Goal: Task Accomplishment & Management: Use online tool/utility

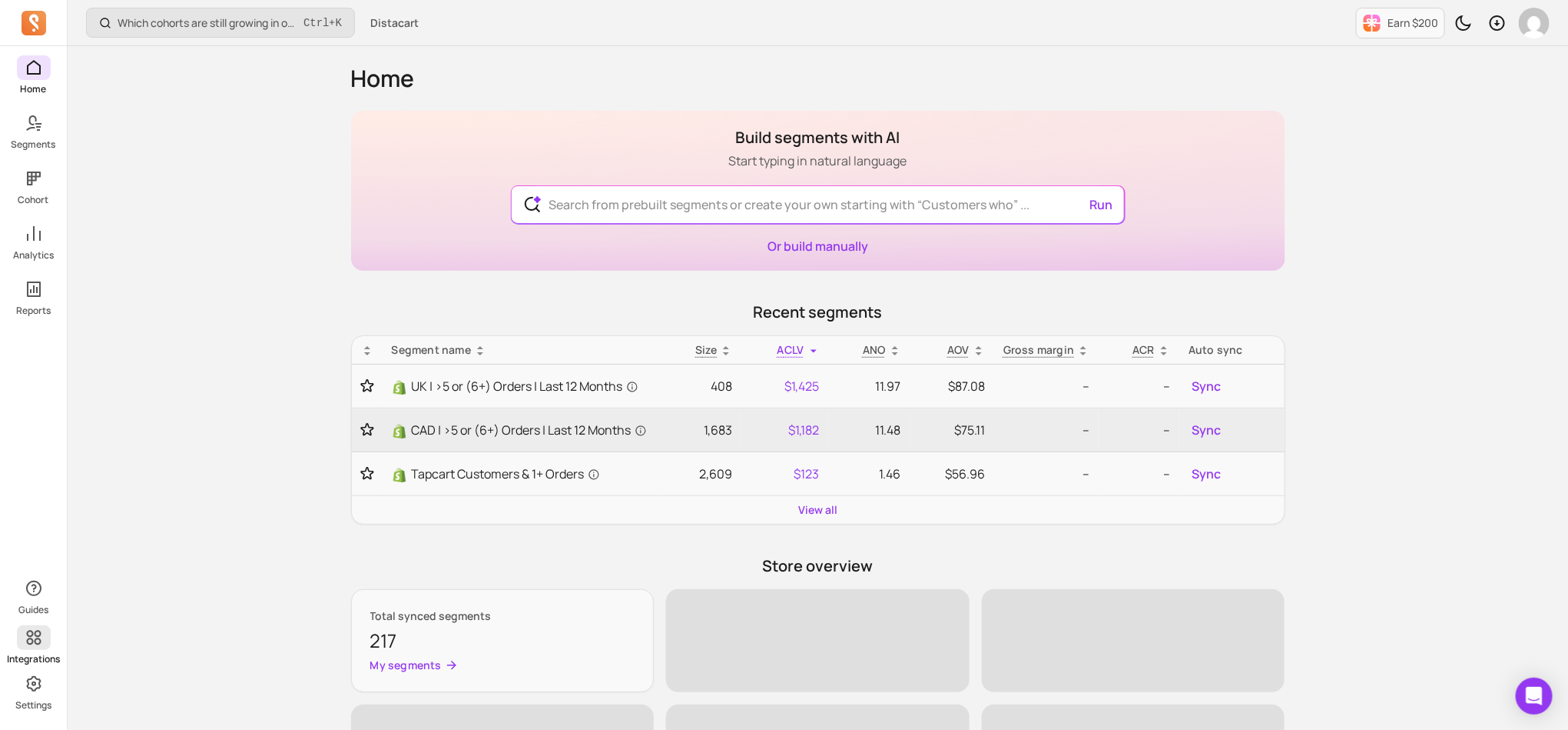
click at [34, 643] on icon at bounding box center [34, 638] width 14 height 14
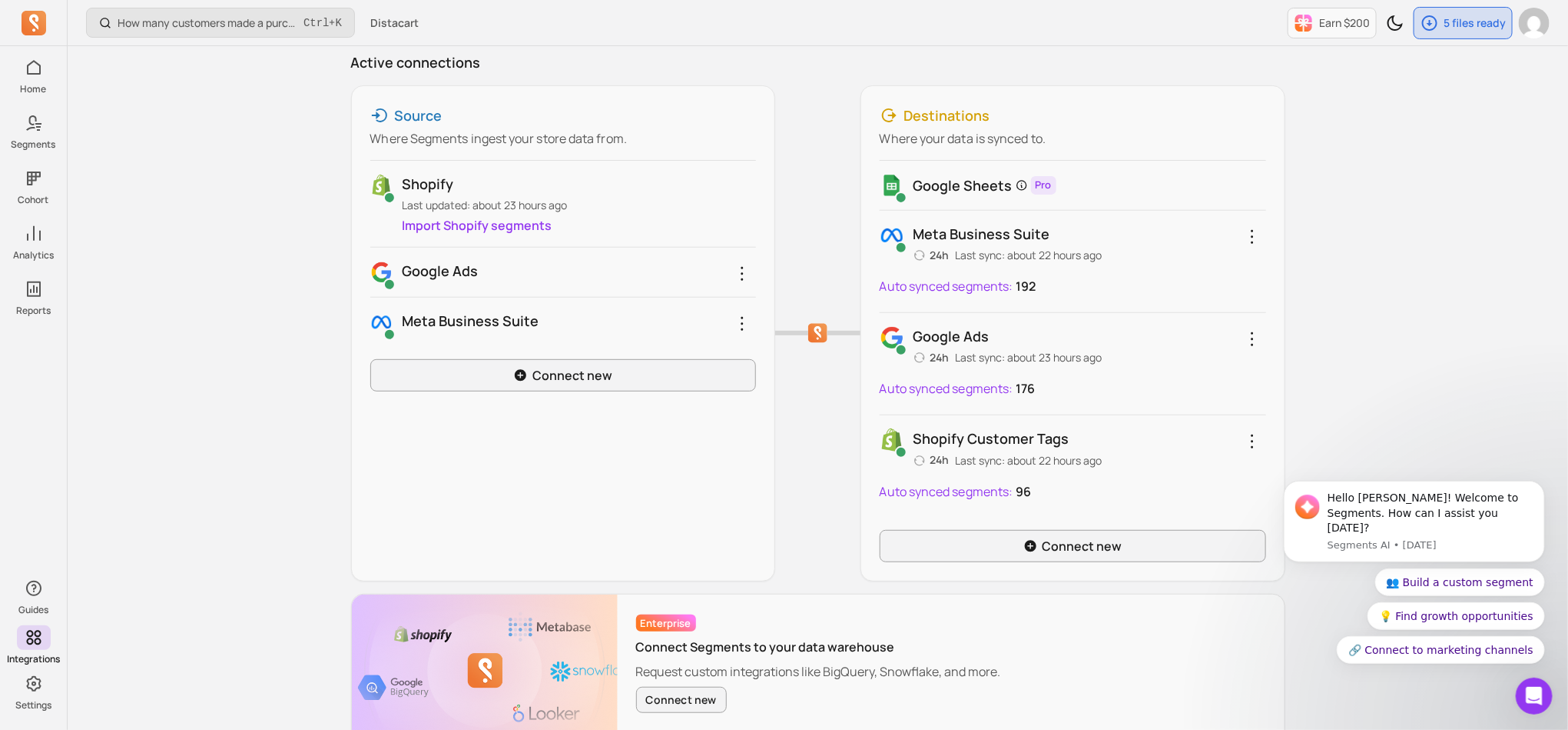
scroll to position [189, 0]
click at [591, 373] on link "Connect new" at bounding box center [563, 373] width 387 height 32
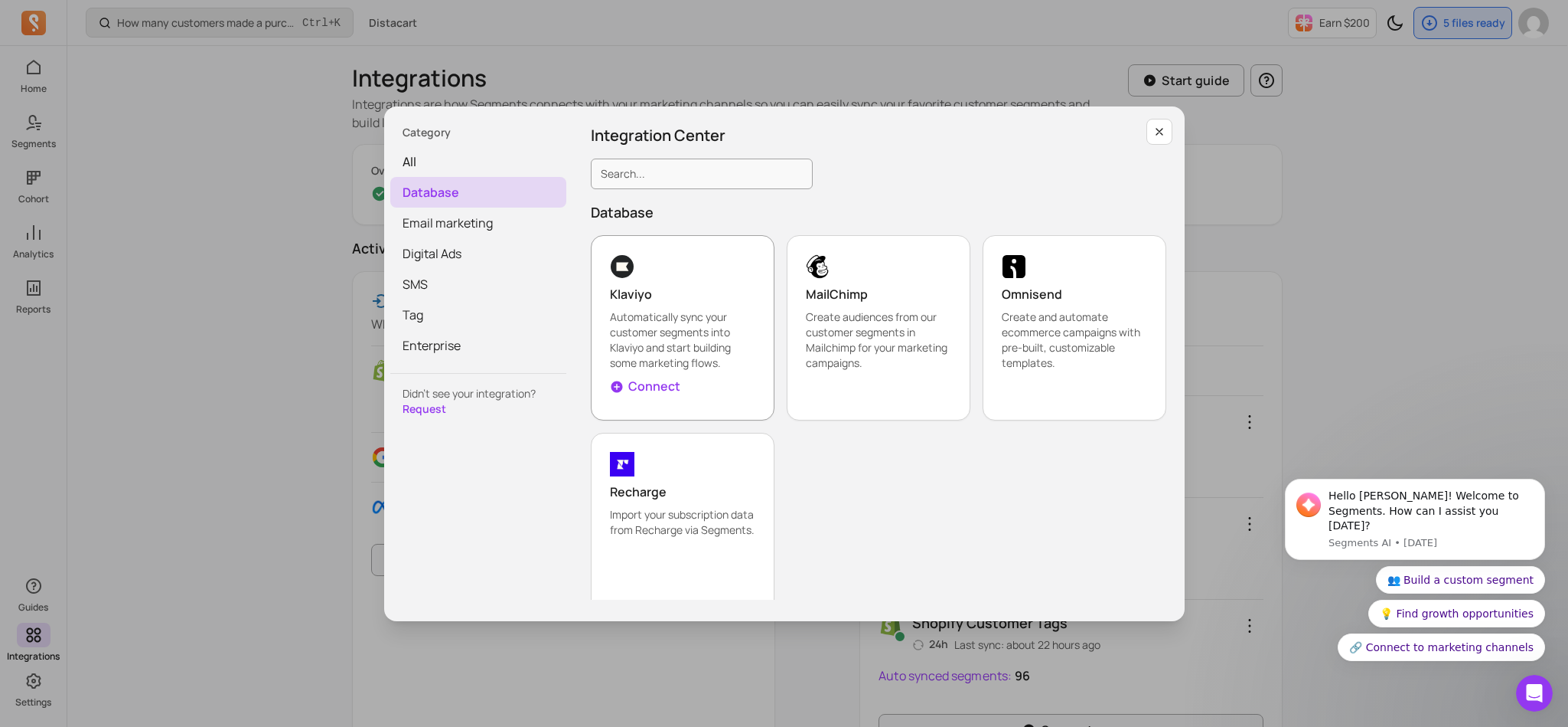
click at [671, 293] on p "Klaviyo" at bounding box center [683, 294] width 145 height 18
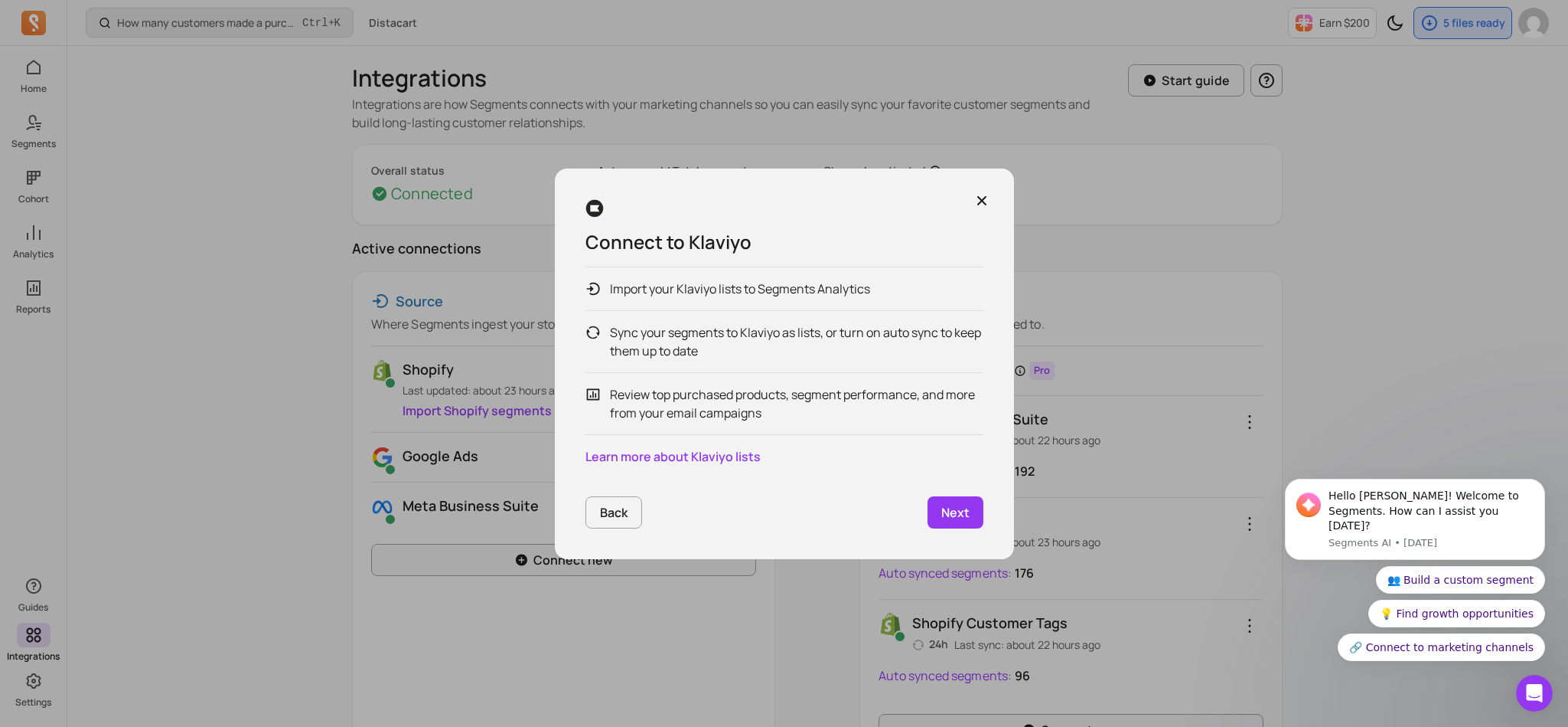
click at [847, 290] on p "Import your Klaviyo lists to Segments Analytics" at bounding box center [740, 288] width 260 height 18
click at [974, 513] on link "Next" at bounding box center [955, 512] width 56 height 32
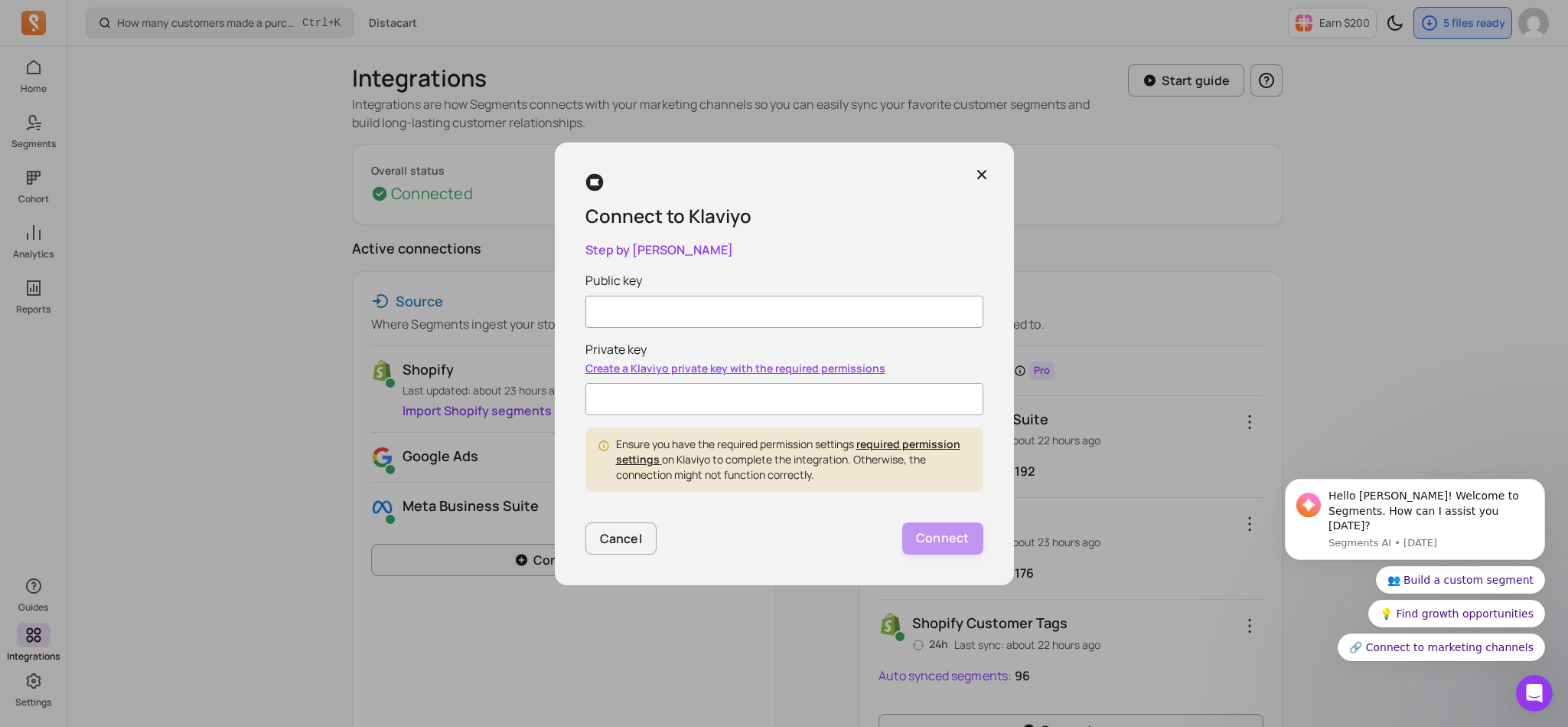
click at [779, 322] on input "Public key" at bounding box center [784, 311] width 398 height 32
click at [981, 172] on icon "button" at bounding box center [982, 174] width 10 height 10
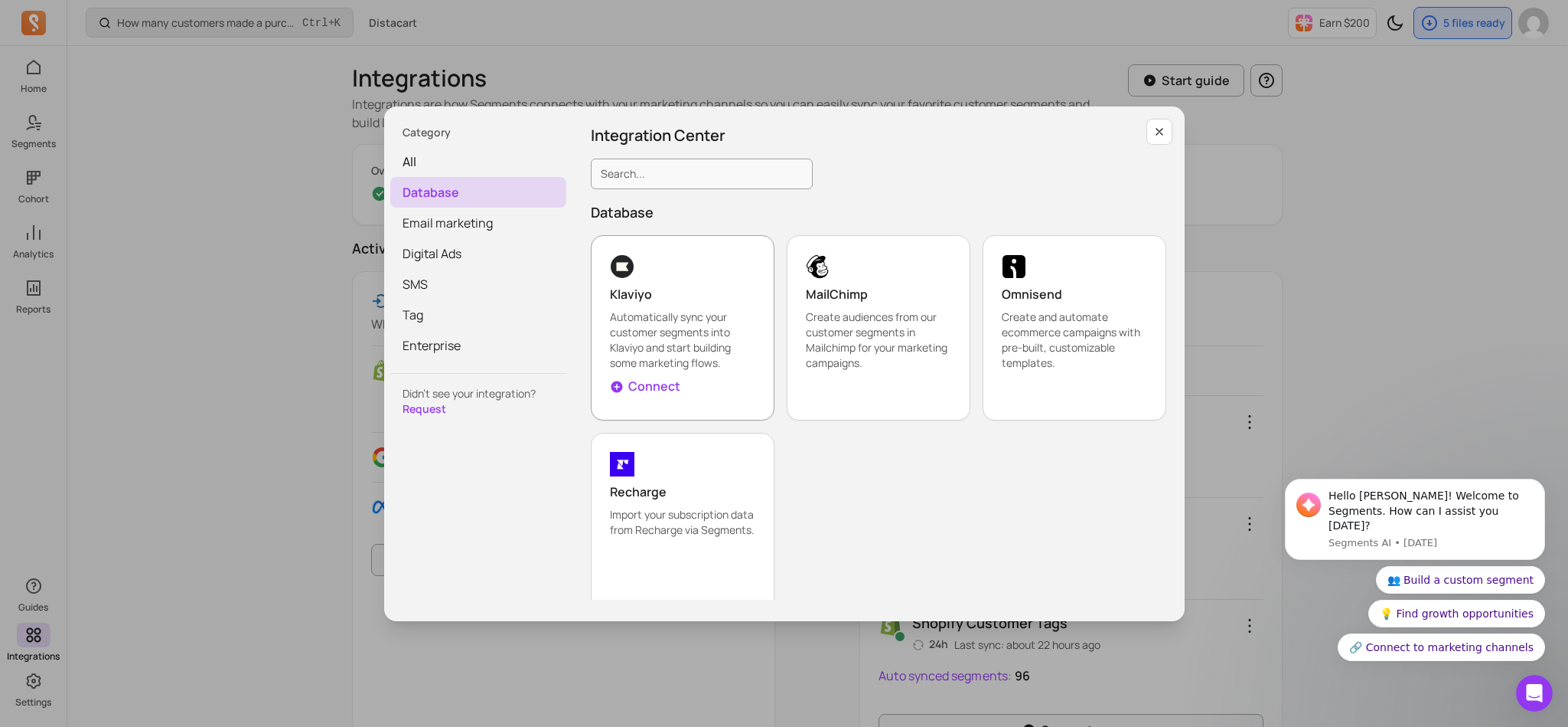
click at [687, 356] on p "Automatically sync your customer segments into Klaviyo and start building some …" at bounding box center [683, 340] width 145 height 61
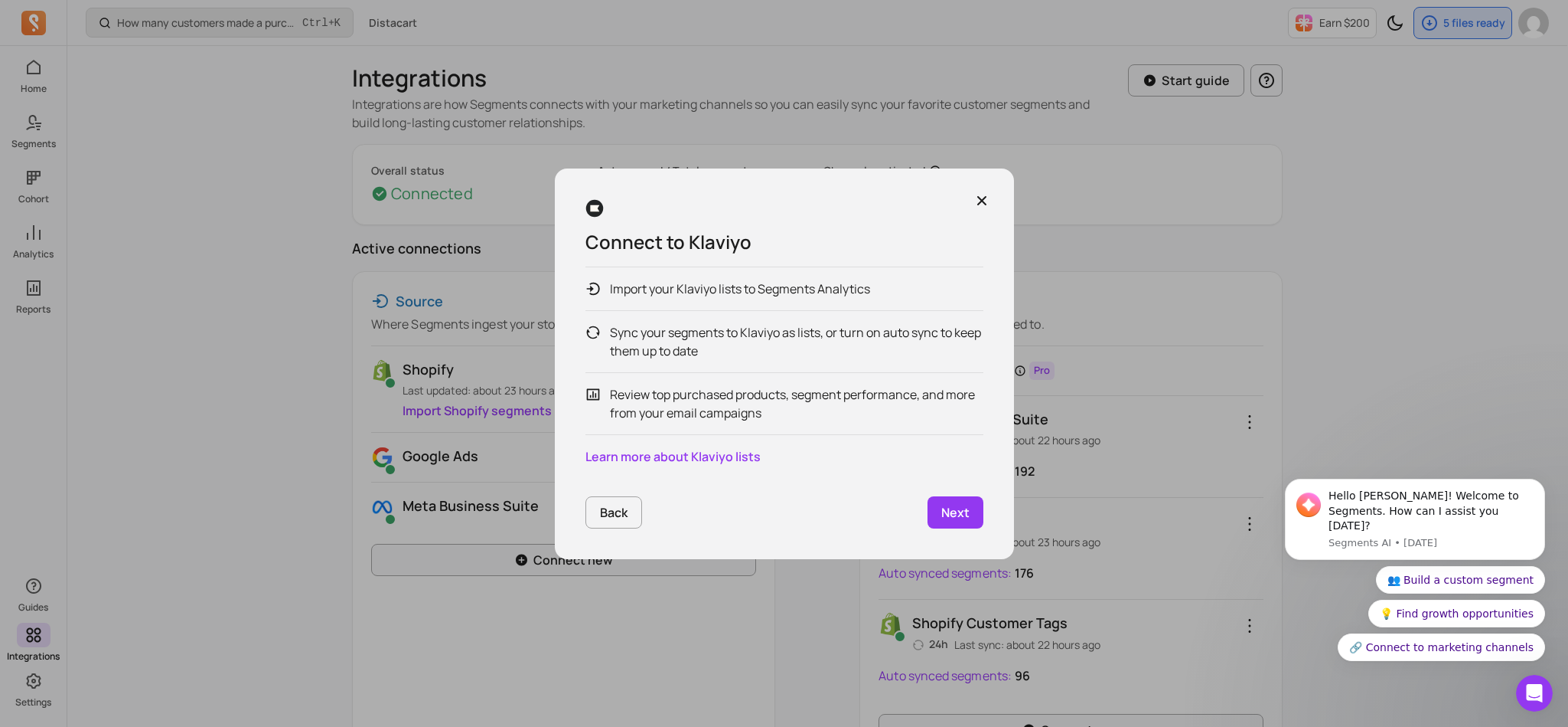
click at [953, 517] on p "Next" at bounding box center [955, 512] width 29 height 18
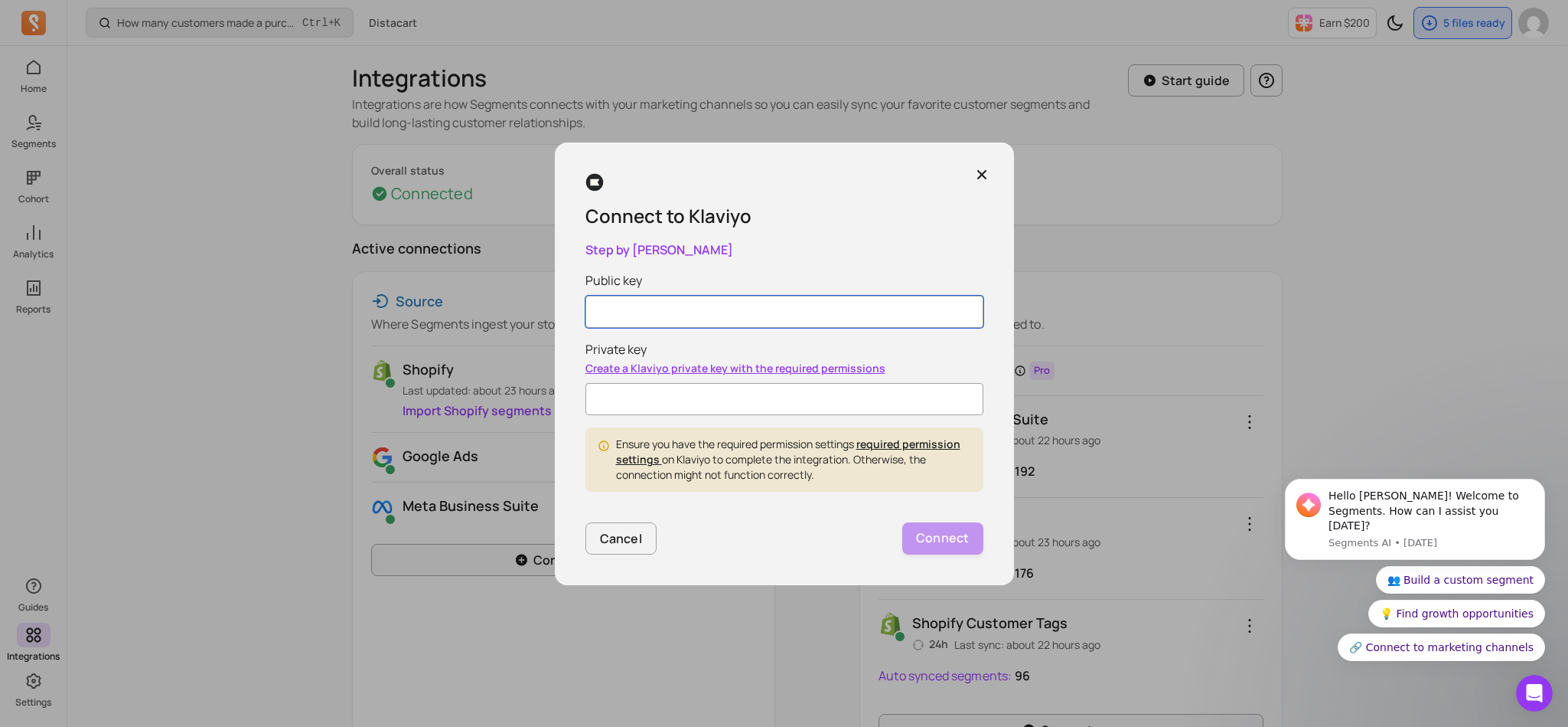
paste input "TnXsGG"
type input "TnXsGG"
click at [703, 396] on input "Private key" at bounding box center [784, 399] width 398 height 32
click at [761, 361] on link "Create a Klaviyo private key with the required permissions" at bounding box center [735, 368] width 300 height 14
paste input "pk_1af47b0429ca1e8ed9080a41aaaf379764"
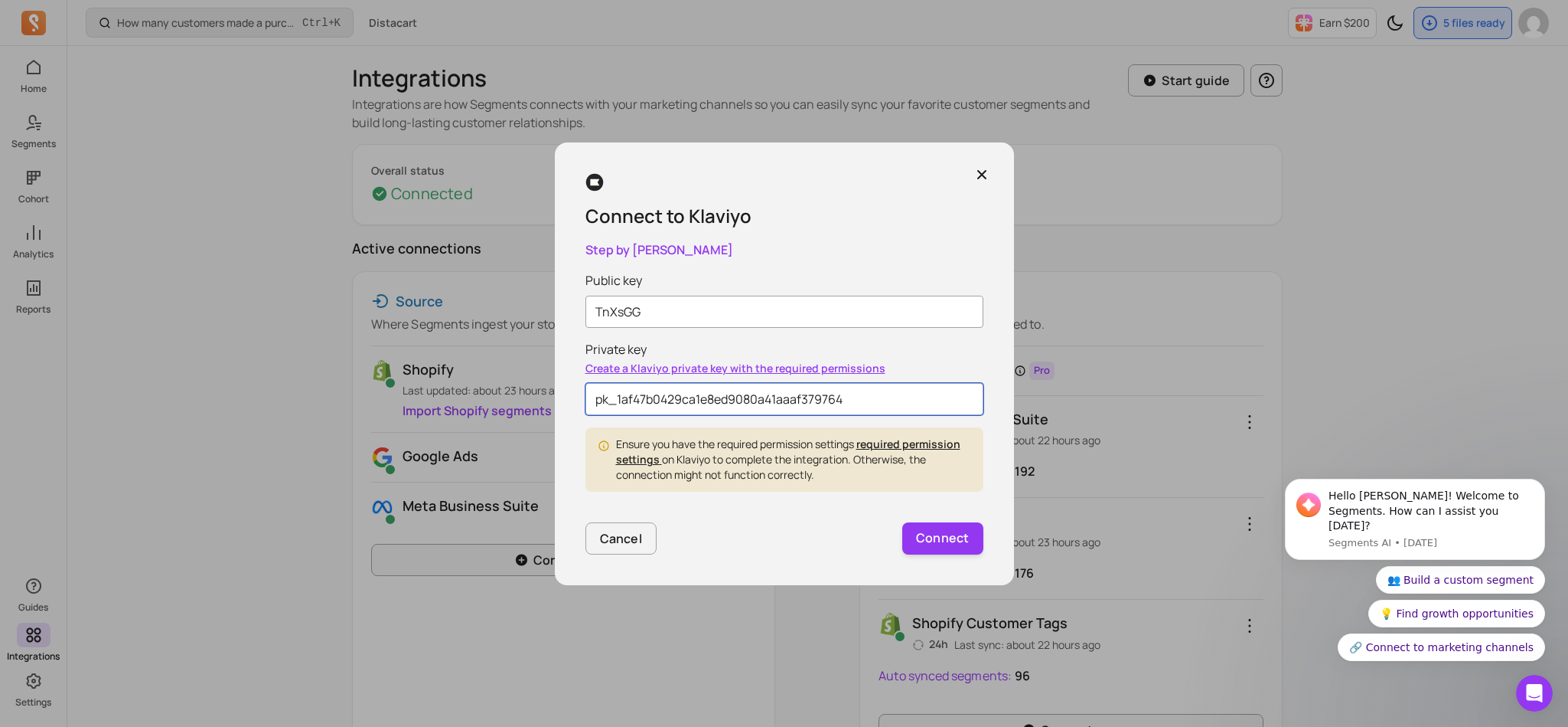
click at [827, 395] on input "pk_1af47b0429ca1e8ed9080a41aaaf379764" at bounding box center [784, 399] width 398 height 32
type input "pk_1af47b0429ca1e8ed9080a41aaaf379764"
click at [924, 536] on p "Connect" at bounding box center [942, 538] width 53 height 20
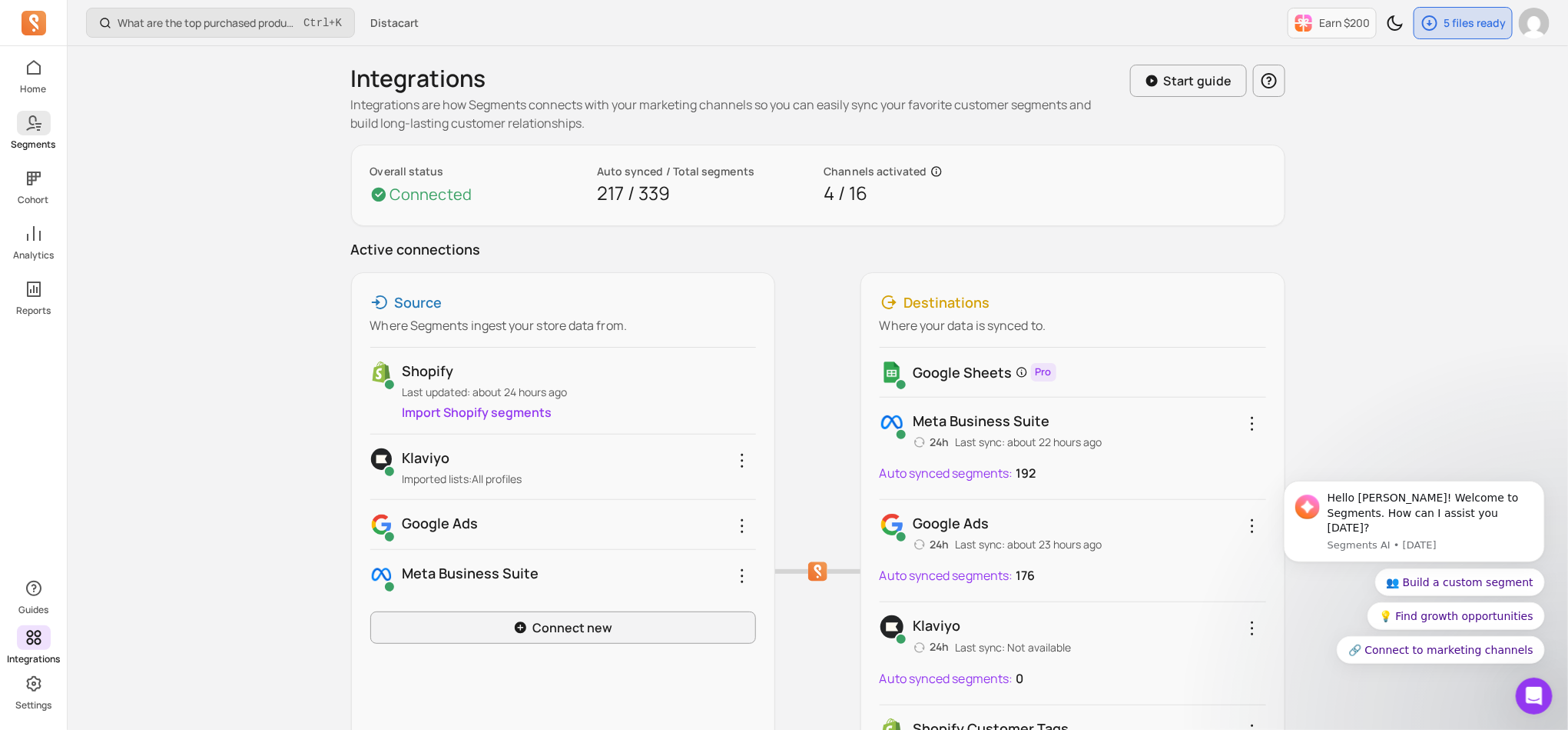
click at [29, 139] on p "Segments" at bounding box center [34, 144] width 45 height 12
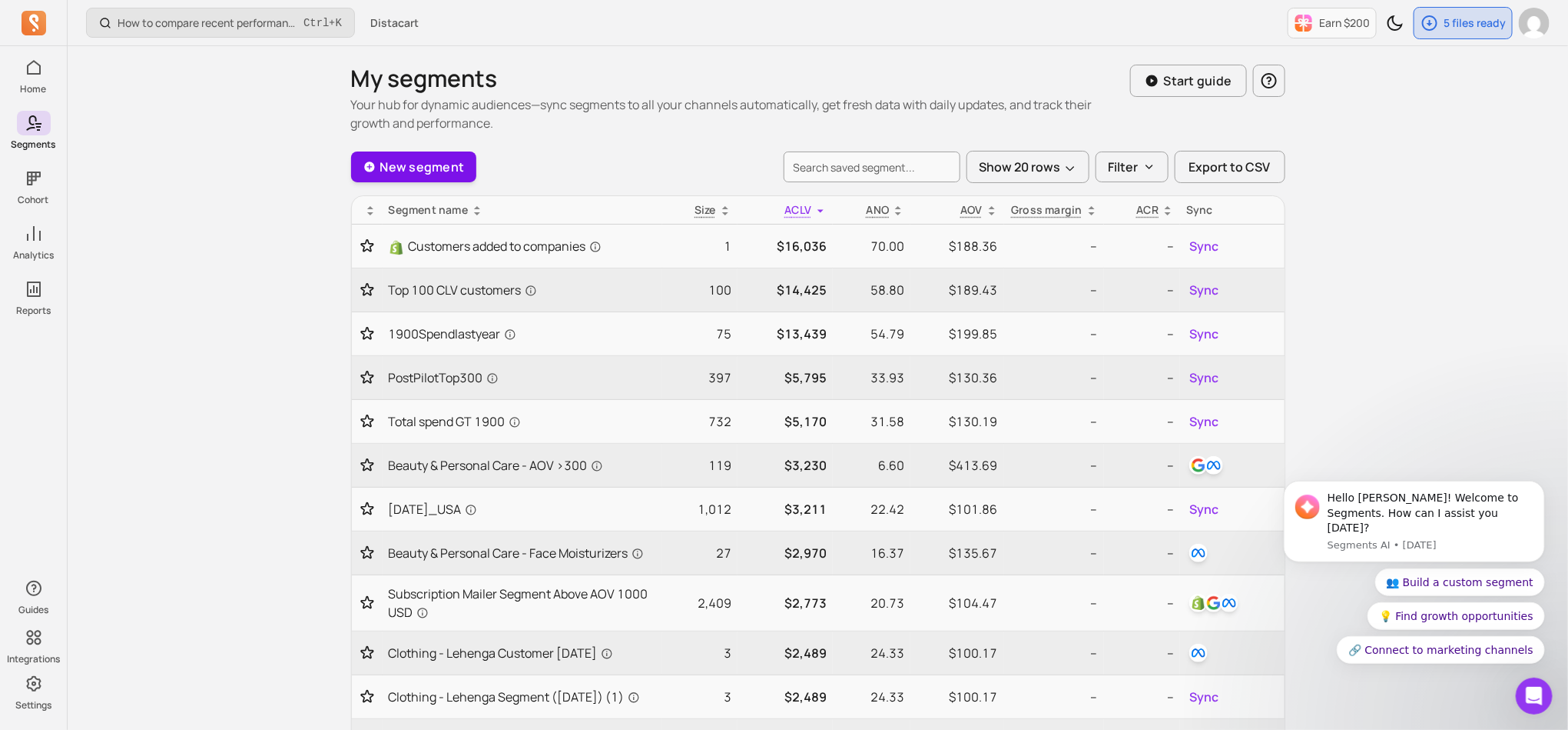
click at [427, 159] on link "New segment" at bounding box center [413, 167] width 126 height 30
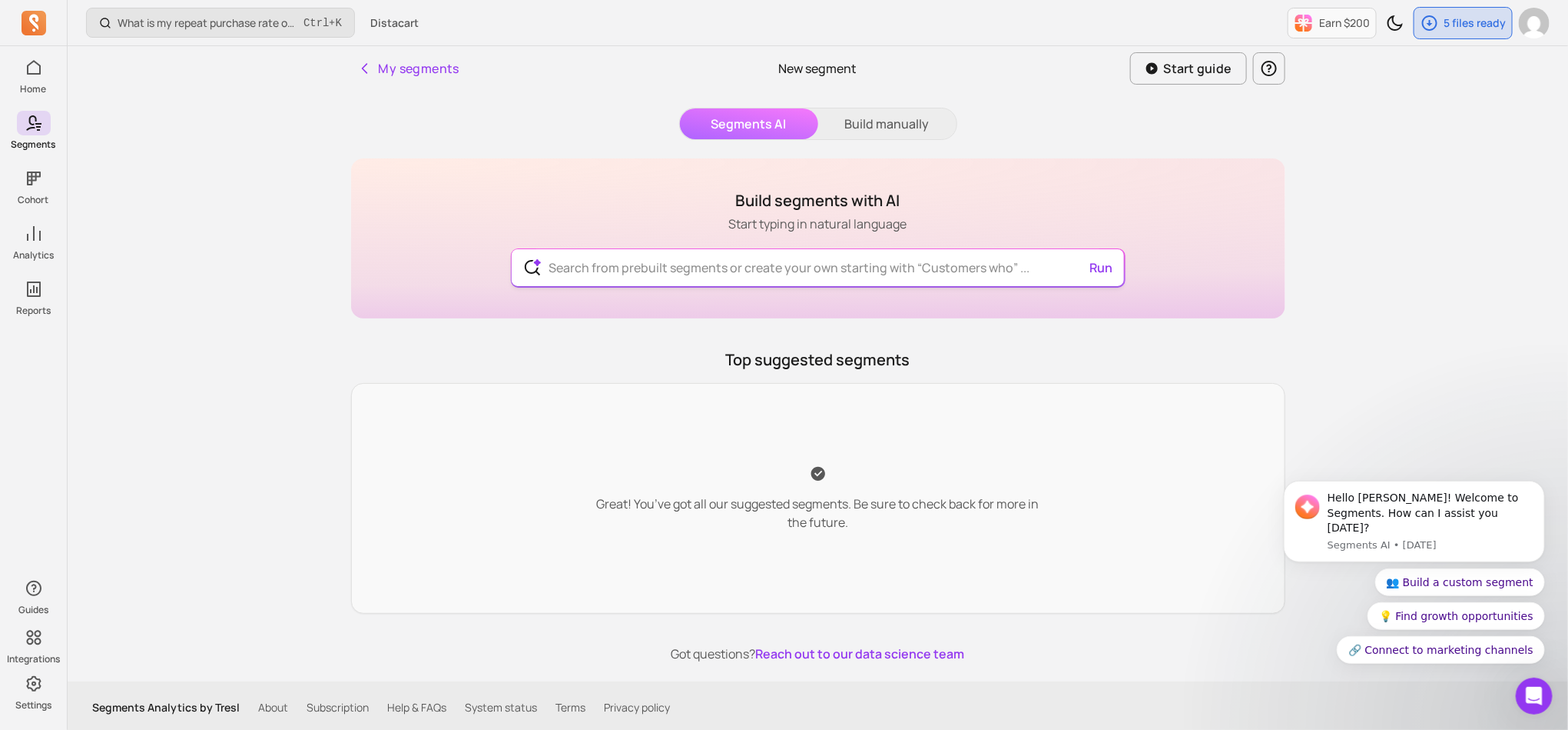
click at [773, 282] on input "text" at bounding box center [818, 268] width 563 height 37
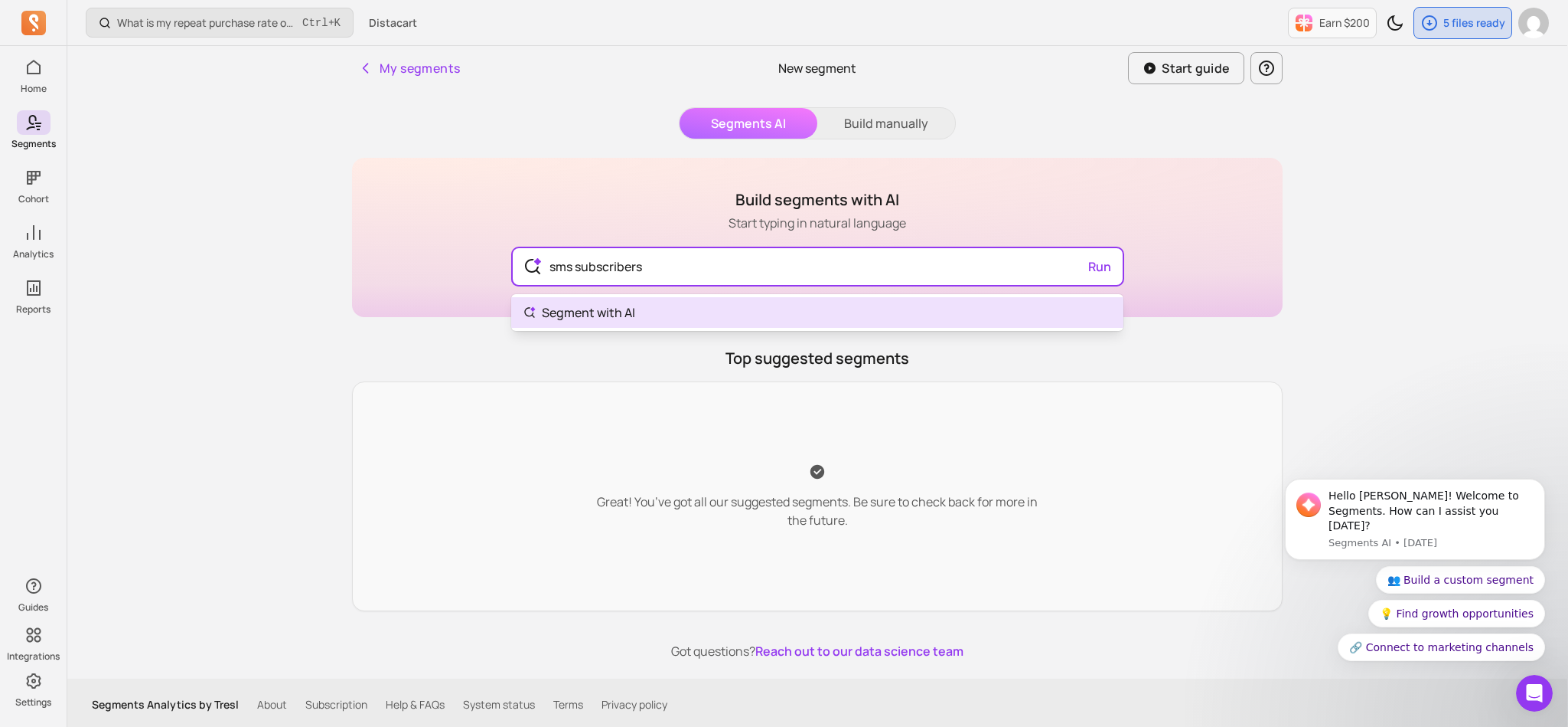
type input "sms subscribers"
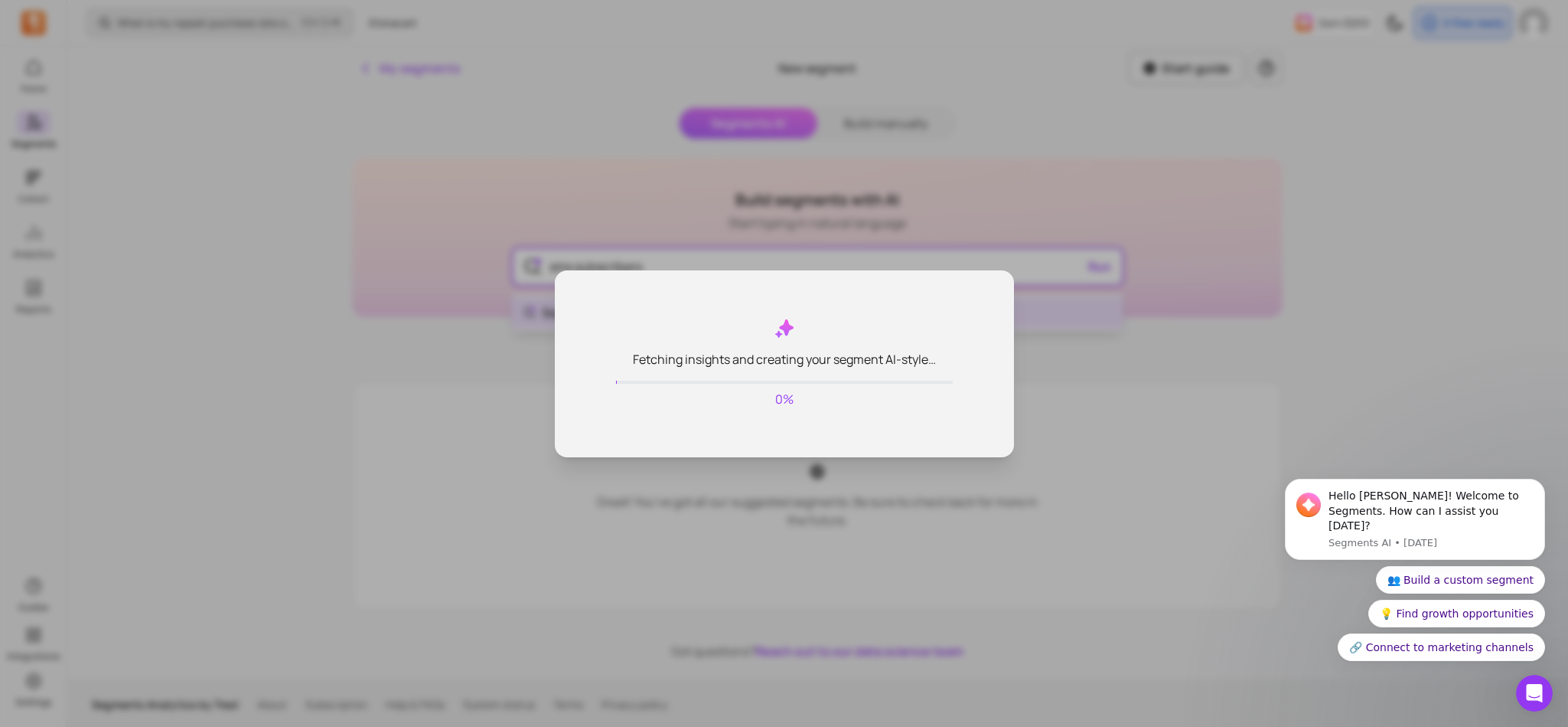
click at [852, 314] on body "Home Segments Cohort Analytics Reports Guides Integrations Settings What is my …" at bounding box center [783, 365] width 1567 height 730
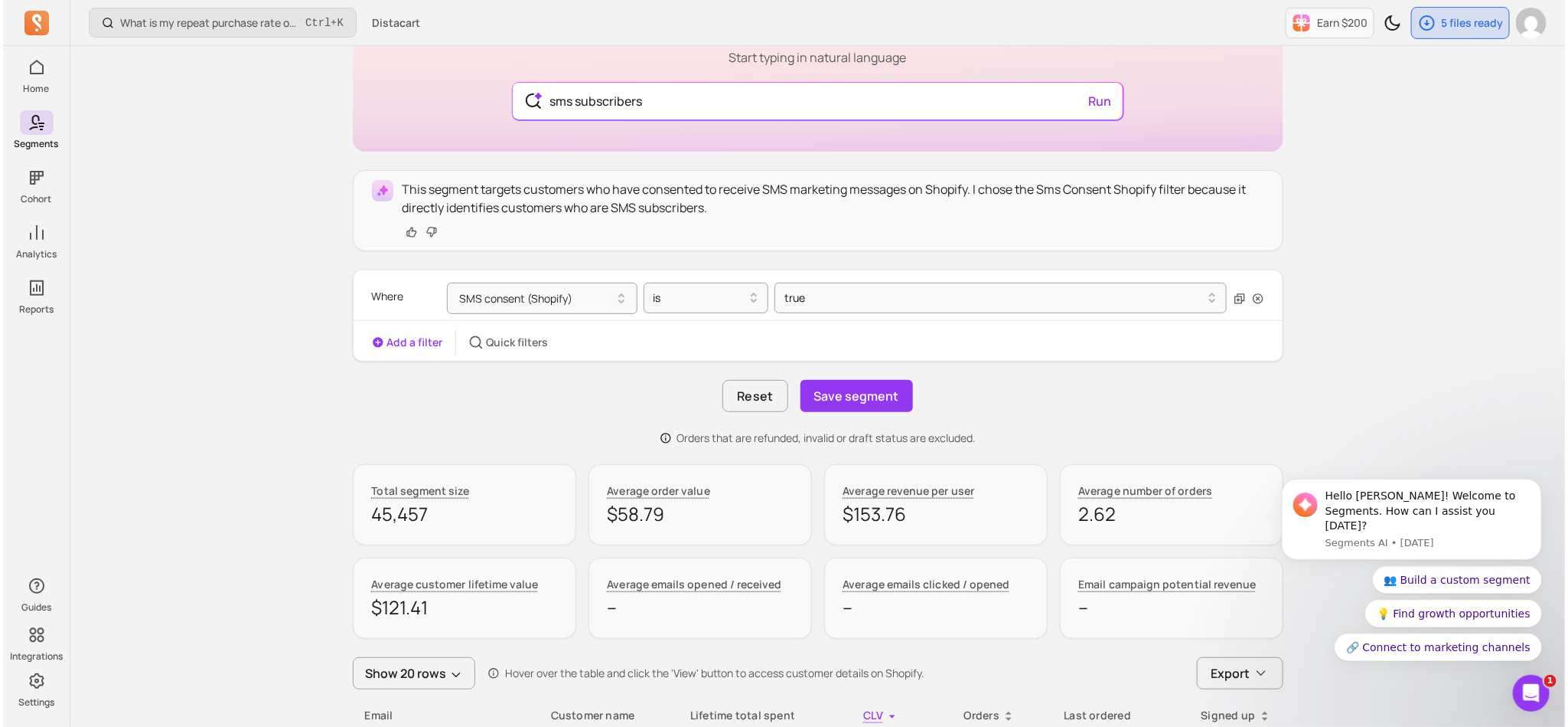
scroll to position [172, 0]
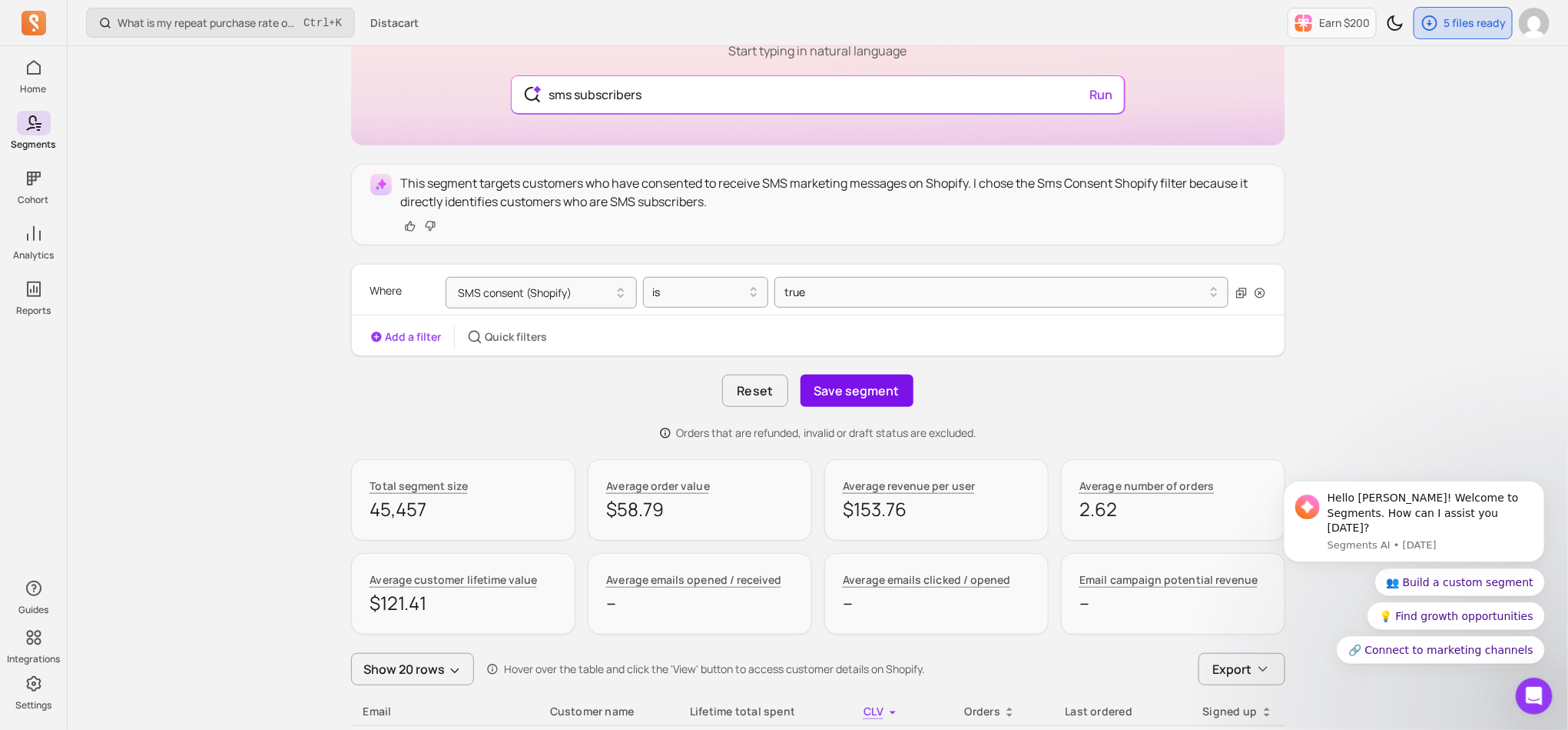
click at [840, 389] on button "Save segment" at bounding box center [857, 390] width 113 height 32
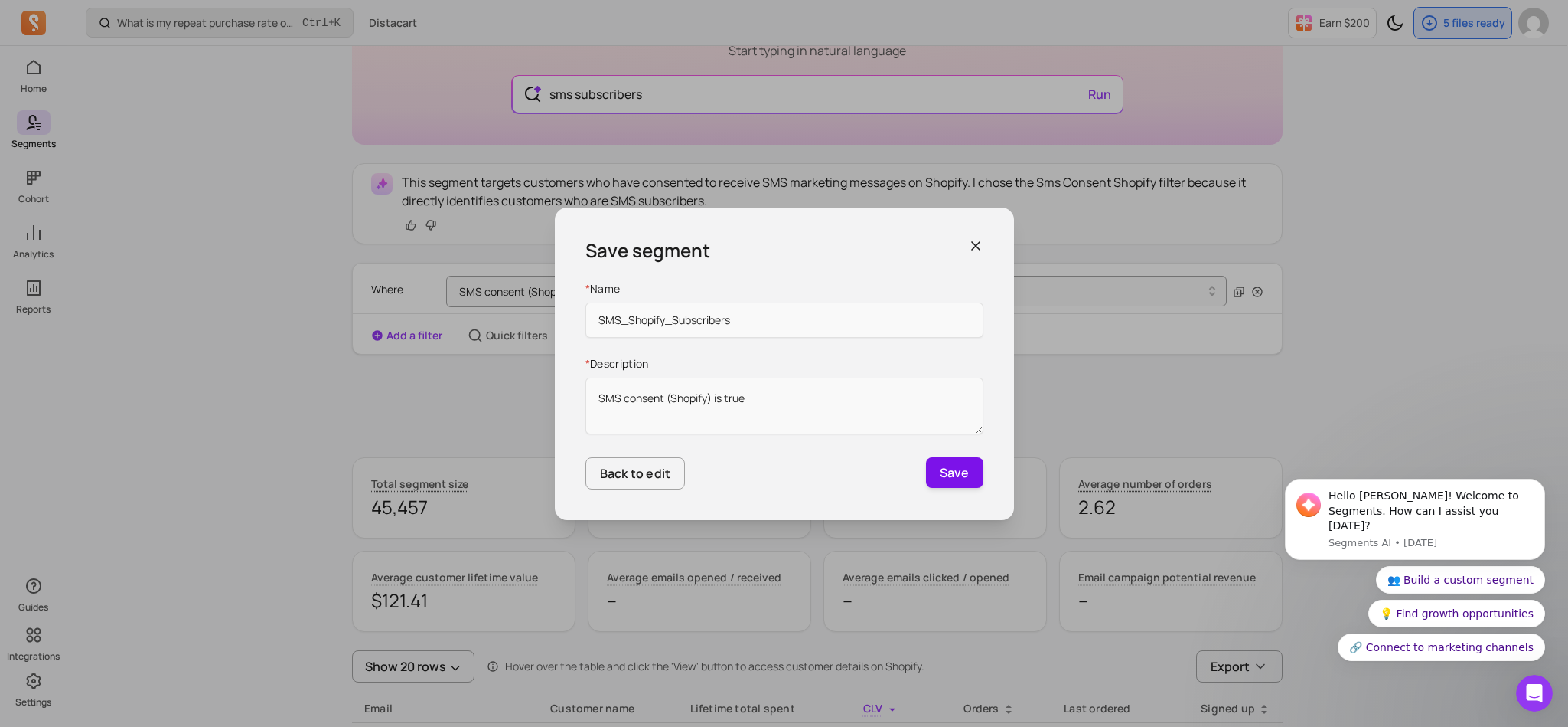
type input "SMS_Shopify_Subscribers"
click at [969, 480] on button "Save" at bounding box center [955, 472] width 57 height 30
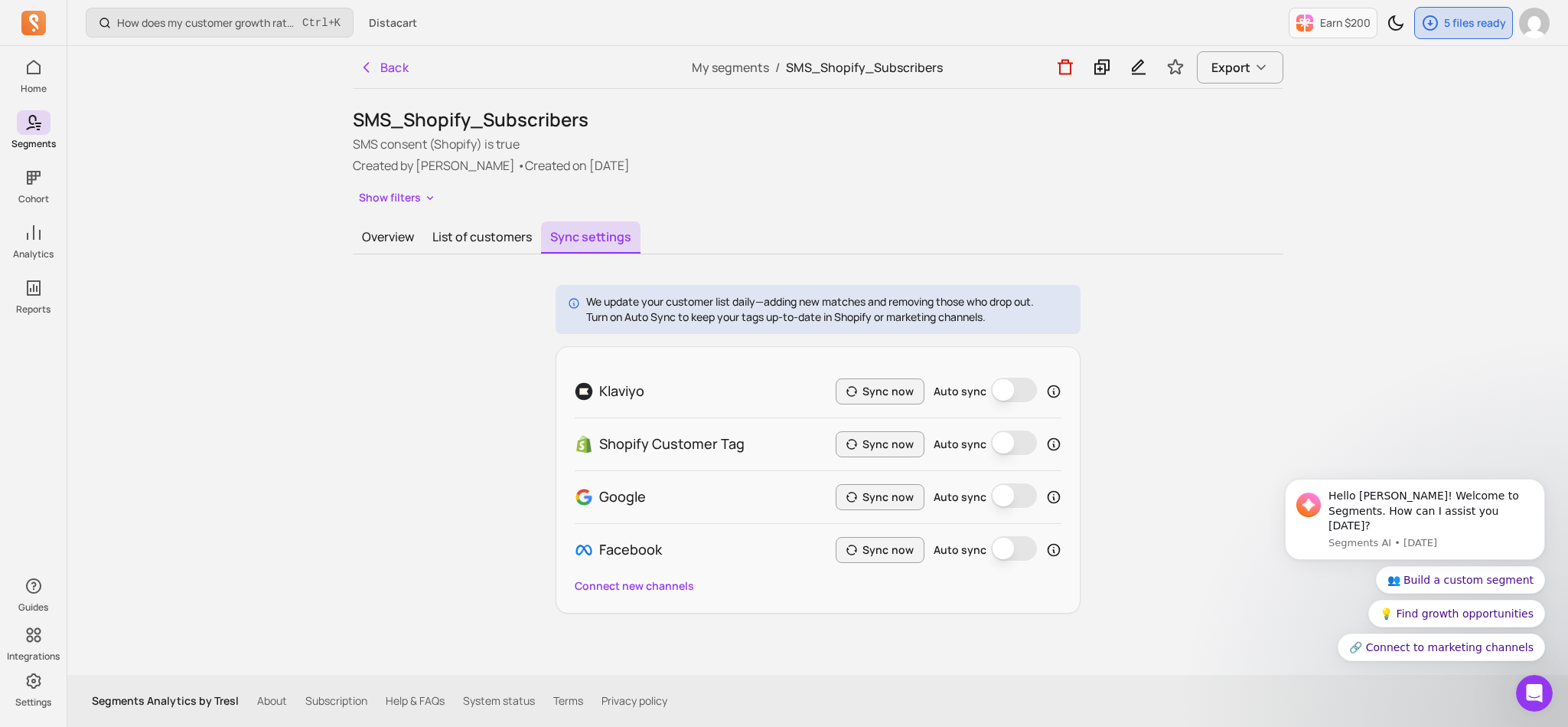
click at [1008, 387] on button "Auto sync" at bounding box center [1014, 389] width 46 height 25
click at [391, 251] on button "Overview" at bounding box center [388, 237] width 70 height 32
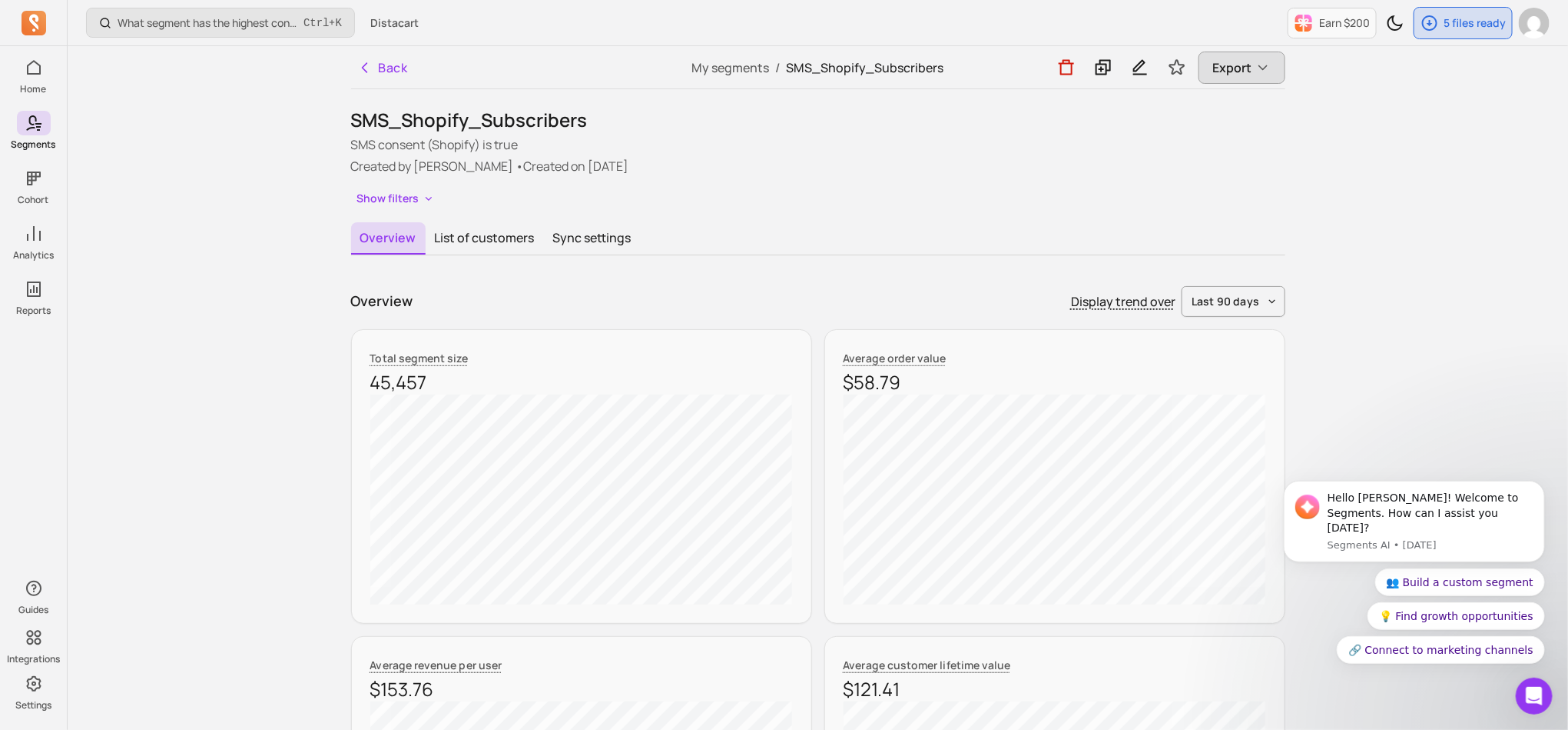
click at [1256, 63] on icon "button" at bounding box center [1263, 67] width 15 height 15
click at [514, 244] on button "List of customers" at bounding box center [485, 238] width 119 height 32
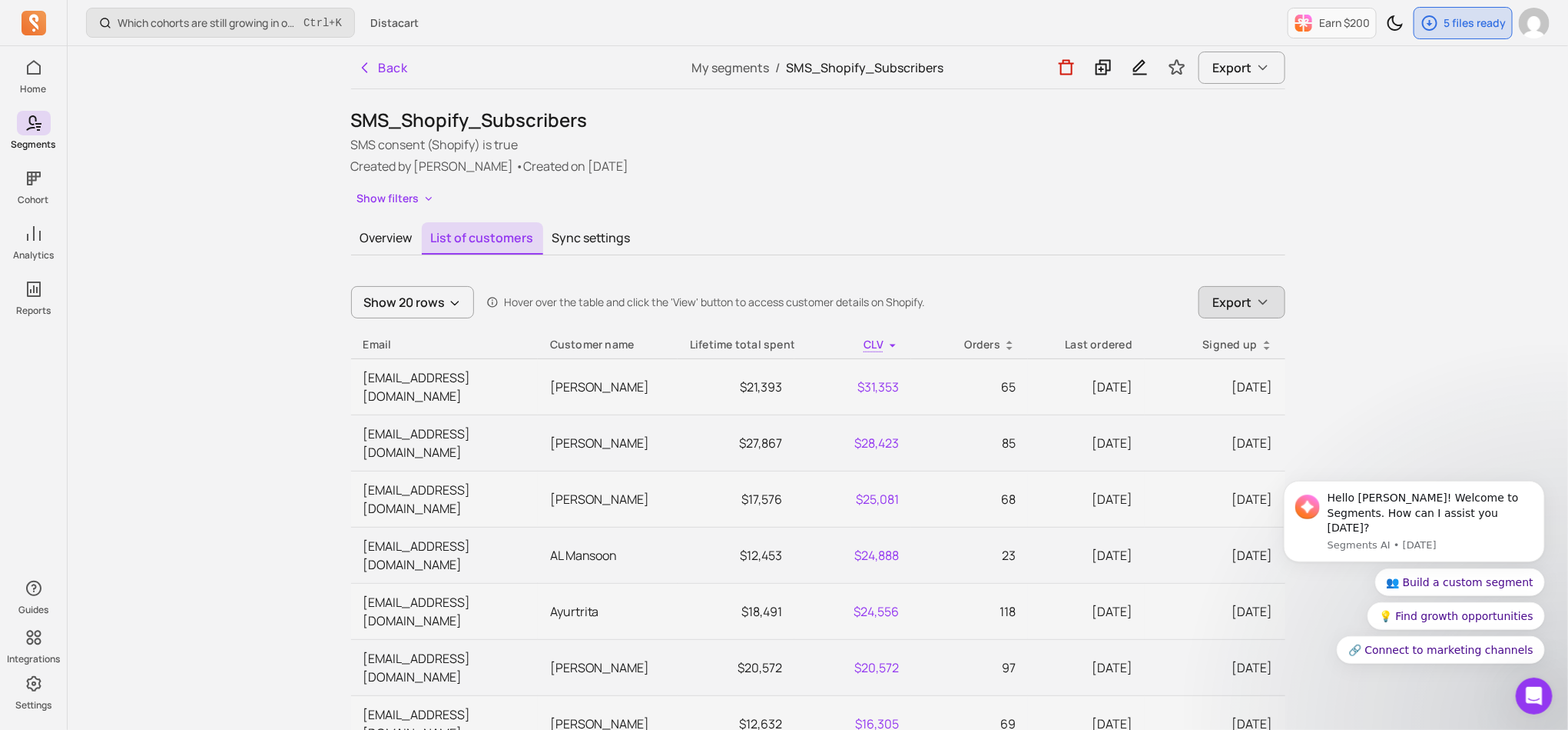
click at [1265, 305] on icon "button" at bounding box center [1263, 301] width 15 height 15
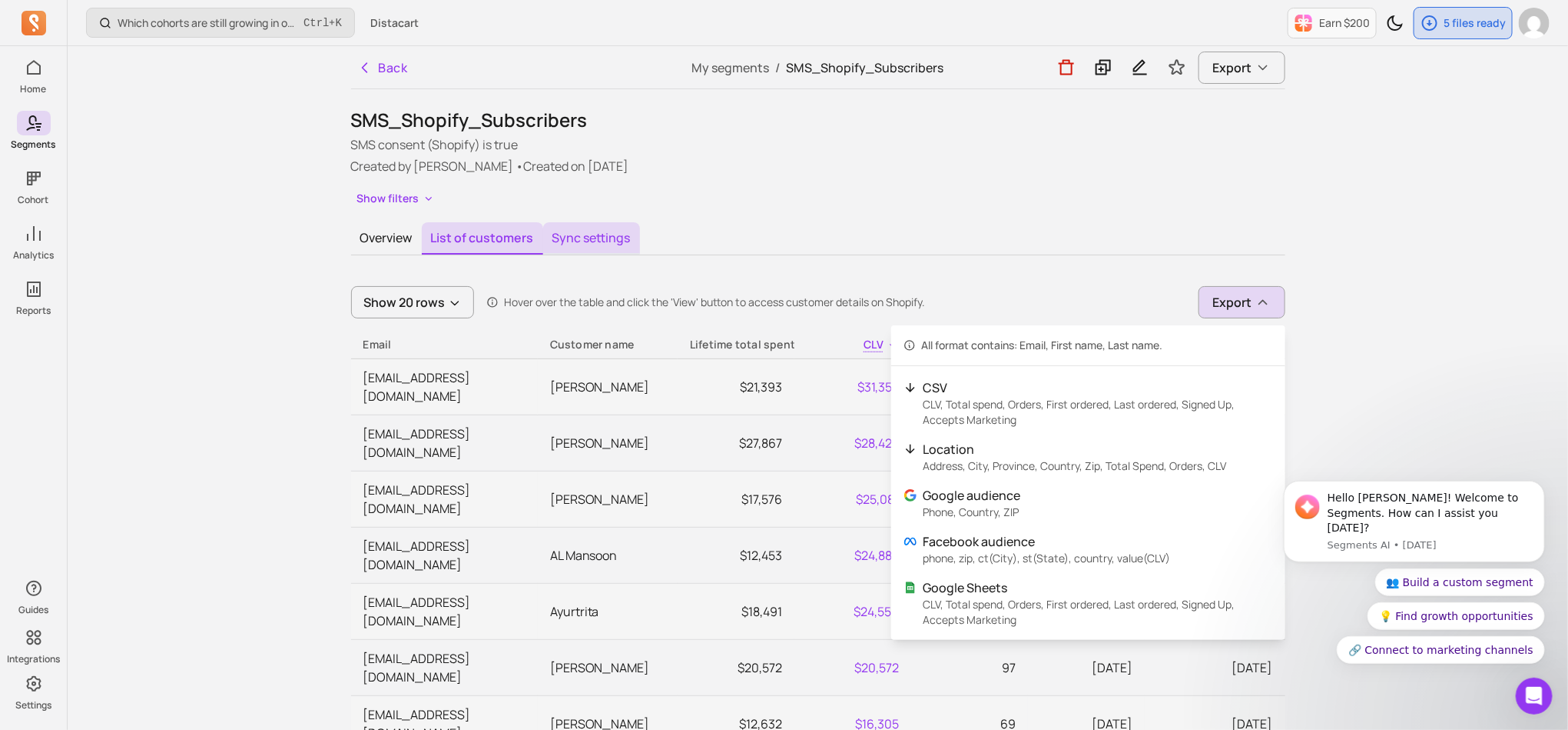
click at [591, 243] on button "Sync settings" at bounding box center [591, 238] width 97 height 32
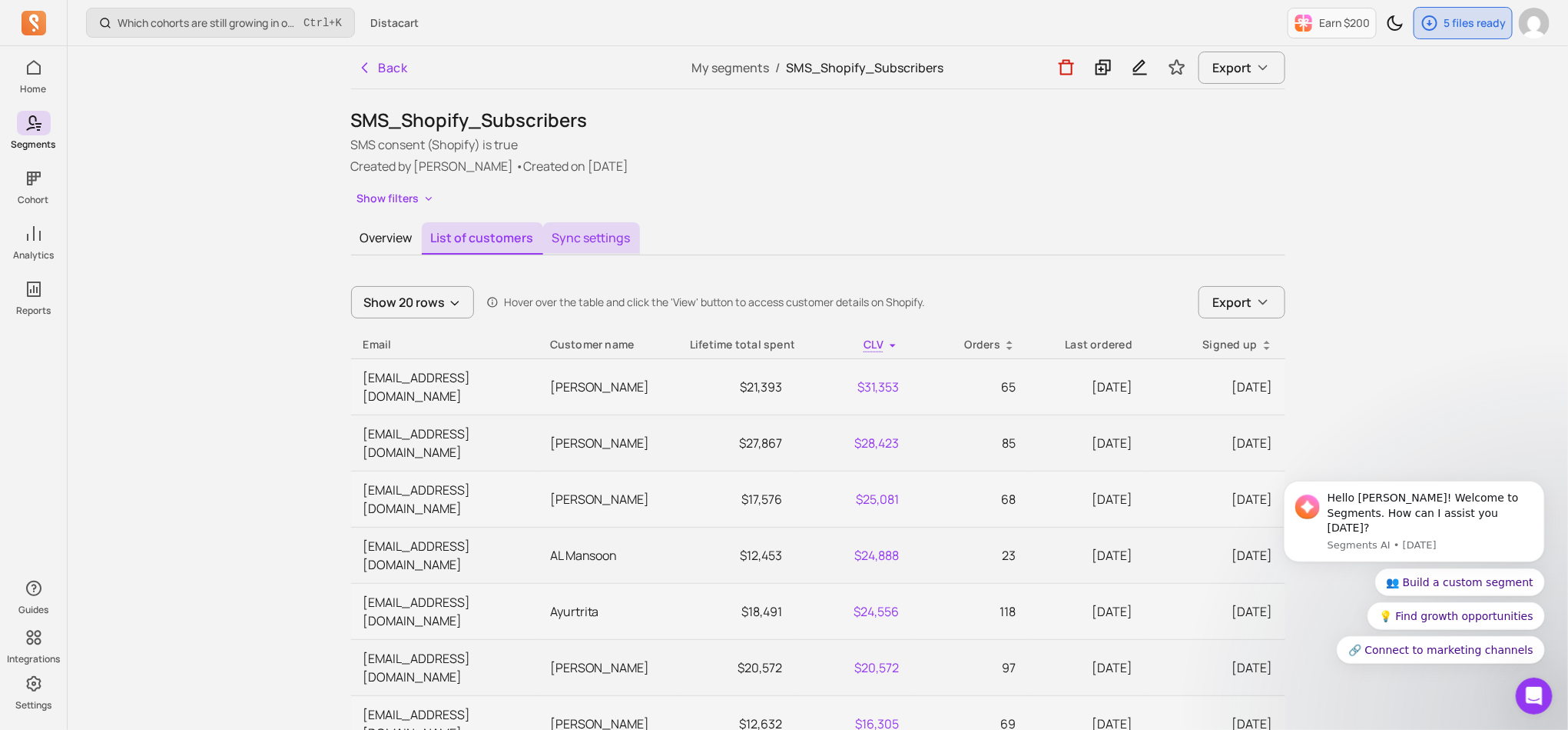
click at [591, 243] on button "Sync settings" at bounding box center [591, 238] width 97 height 32
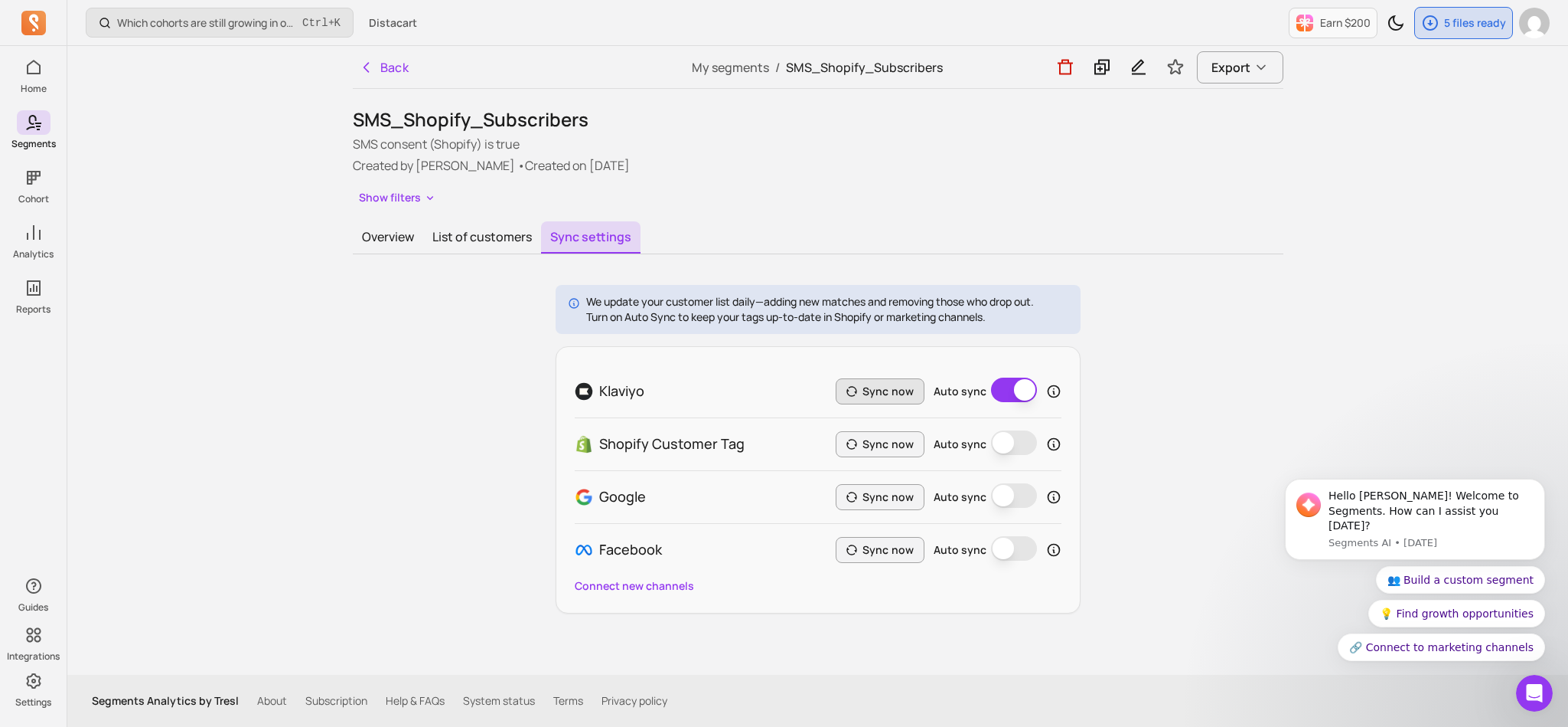
click at [865, 400] on button "Sync now" at bounding box center [880, 391] width 89 height 26
